Goal: Task Accomplishment & Management: Use online tool/utility

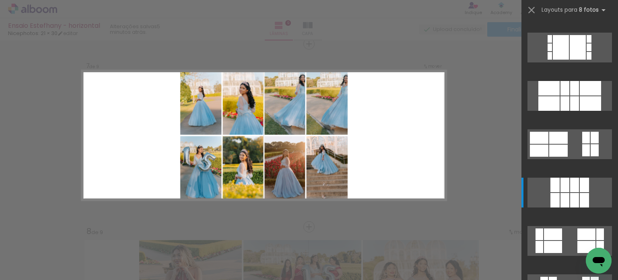
scroll to position [918, 0]
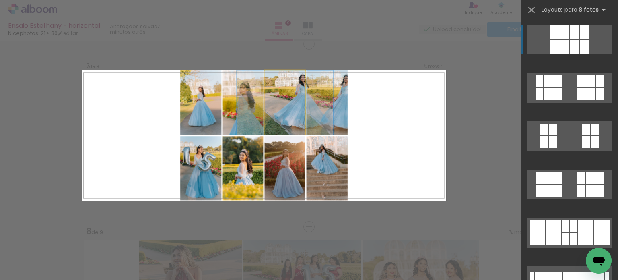
click at [289, 105] on quentale-photo at bounding box center [285, 102] width 41 height 64
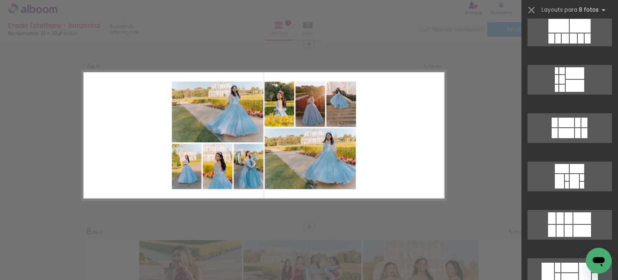
scroll to position [0, 0]
